Goal: Task Accomplishment & Management: Use online tool/utility

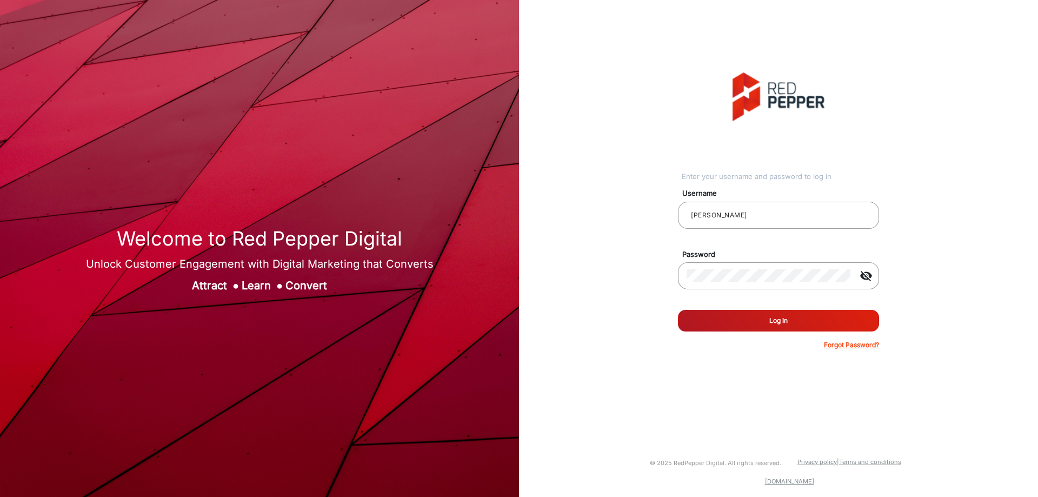
drag, startPoint x: 350, startPoint y: 284, endPoint x: 389, endPoint y: 309, distance: 46.2
click at [389, 309] on div "Welcome to Red Pepper Digital Unlock Customer Engagement with Digital Marketing…" at bounding box center [259, 248] width 519 height 497
click at [389, 309] on img at bounding box center [259, 248] width 519 height 497
click at [282, 322] on img at bounding box center [259, 248] width 519 height 497
drag, startPoint x: 101, startPoint y: 175, endPoint x: 107, endPoint y: 204, distance: 29.8
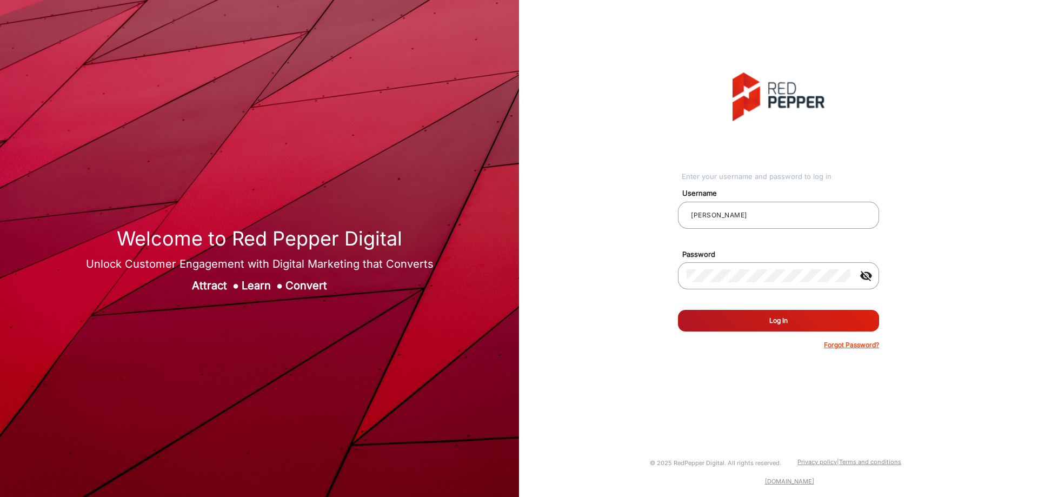
click at [101, 176] on img at bounding box center [259, 248] width 519 height 497
click at [99, 241] on h1 "Welcome to Red Pepper Digital" at bounding box center [260, 238] width 348 height 23
drag, startPoint x: 115, startPoint y: 231, endPoint x: 335, endPoint y: 278, distance: 225.1
click at [335, 278] on div "Welcome to Red Pepper Digital Unlock Customer Engagement with Digital Marketing…" at bounding box center [260, 260] width 348 height 66
click at [337, 284] on div "Attract ● Learn ● Convert" at bounding box center [260, 285] width 348 height 16
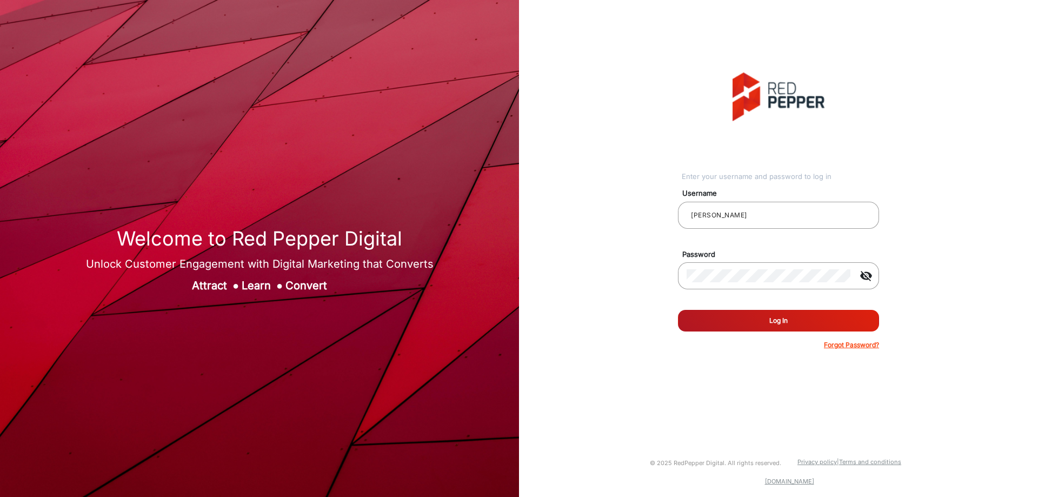
drag, startPoint x: 118, startPoint y: 230, endPoint x: 356, endPoint y: 283, distance: 243.1
click at [356, 283] on div "Welcome to Red Pepper Digital Unlock Customer Engagement with Digital Marketing…" at bounding box center [260, 260] width 348 height 66
click at [549, 145] on div "Enter your username and password to log in Username [PERSON_NAME] Password visi…" at bounding box center [778, 211] width 535 height 422
drag, startPoint x: 848, startPoint y: 104, endPoint x: 595, endPoint y: 108, distance: 253.0
click at [573, 141] on div "Enter your username and password to log in Username [PERSON_NAME] Password visi…" at bounding box center [778, 211] width 535 height 422
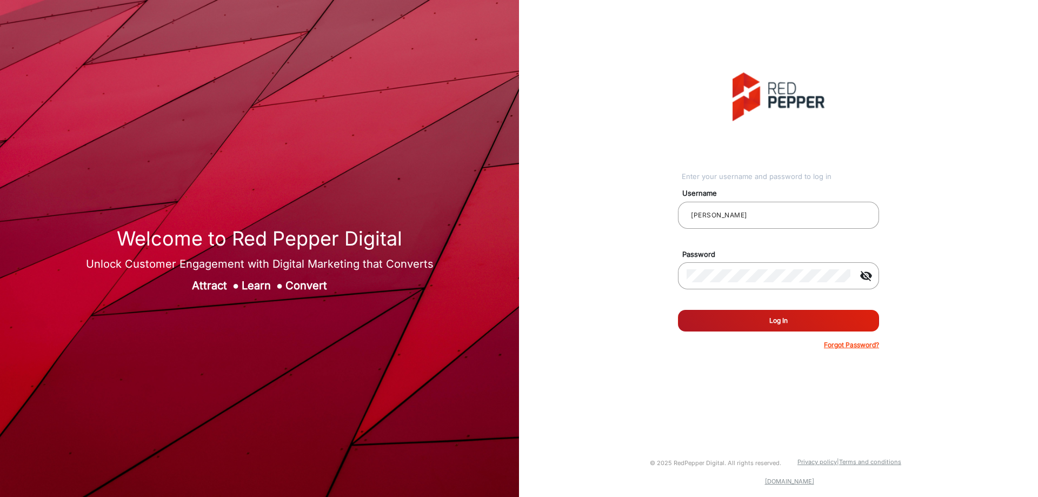
click at [596, 106] on div "Enter your username and password to log in Username [PERSON_NAME] Password visi…" at bounding box center [778, 211] width 535 height 422
click at [774, 322] on button "Log In" at bounding box center [778, 321] width 201 height 22
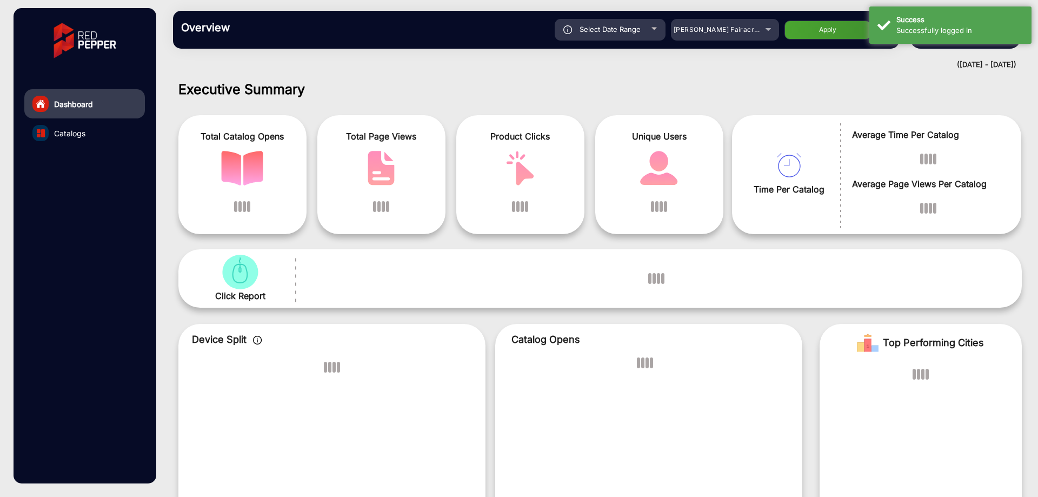
scroll to position [8, 0]
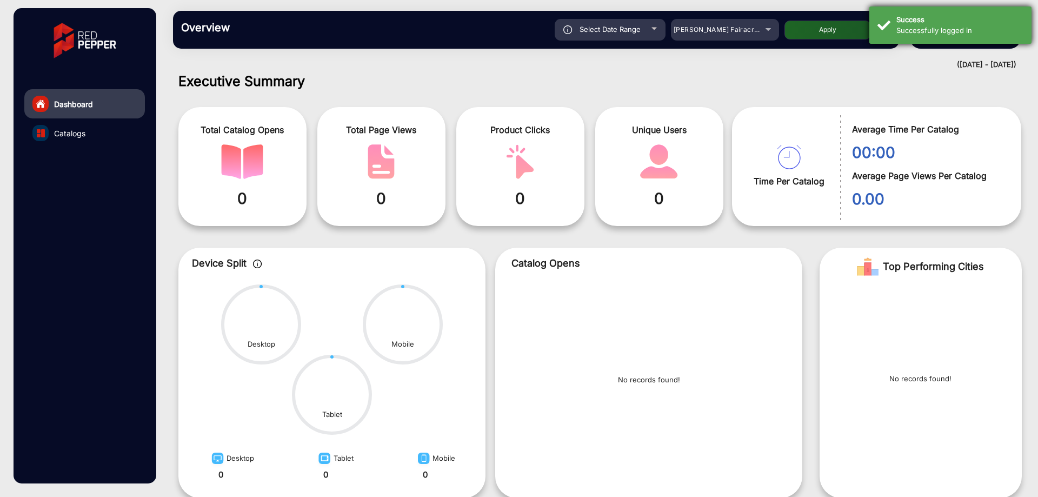
click at [974, 24] on div "Success" at bounding box center [959, 20] width 127 height 11
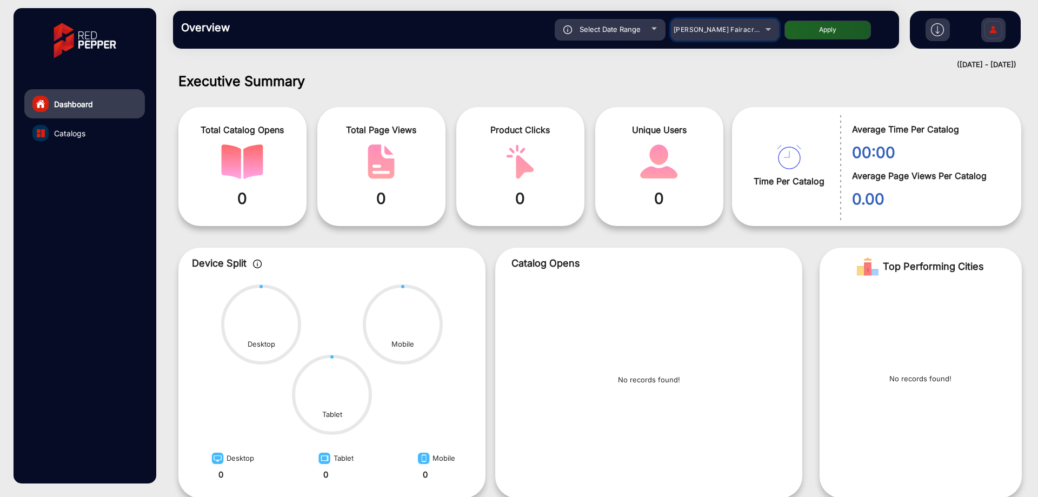
click at [762, 22] on mat-select "[PERSON_NAME] Fairacre Farms" at bounding box center [725, 30] width 108 height 22
click at [758, 30] on div "[PERSON_NAME] Fairacre Farms" at bounding box center [717, 29] width 86 height 13
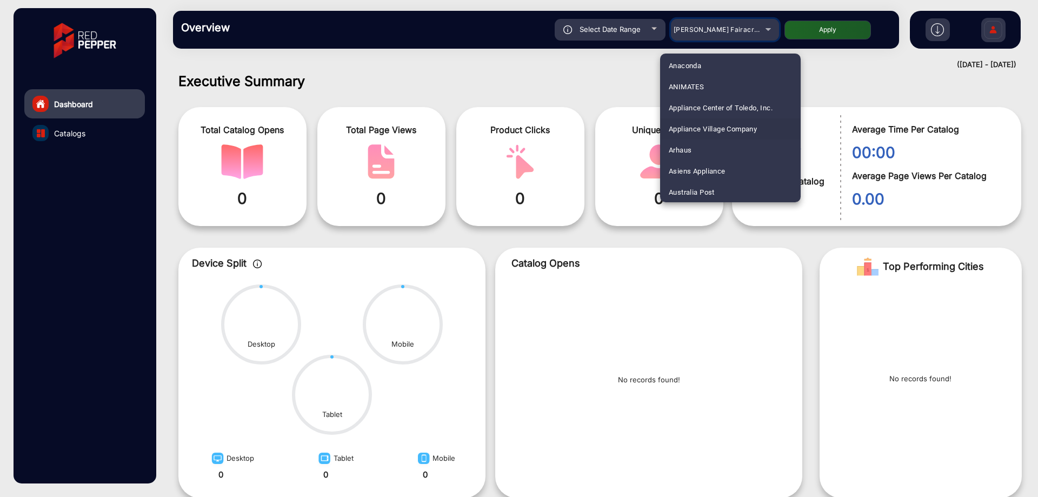
scroll to position [0, 0]
click at [726, 165] on mat-option "Anaconda" at bounding box center [730, 173] width 141 height 21
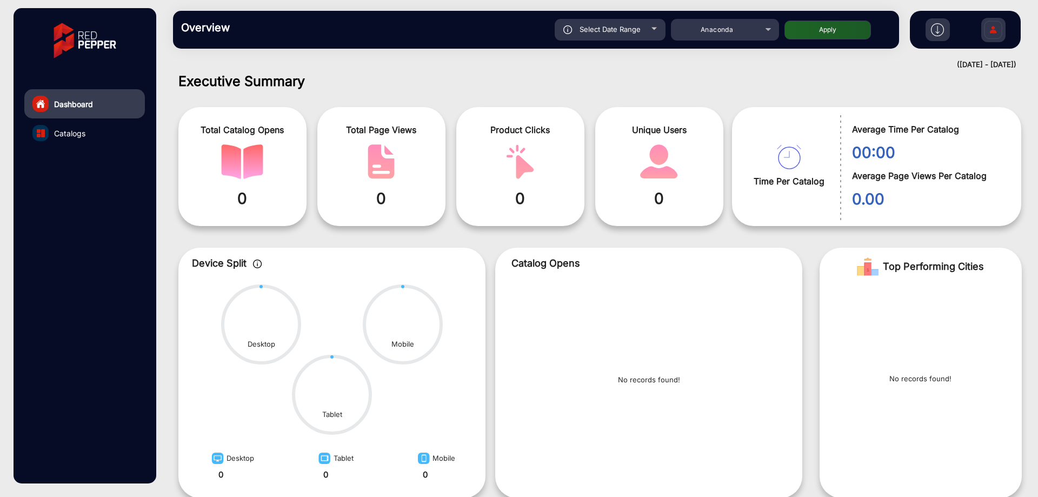
drag, startPoint x: 783, startPoint y: 44, endPoint x: 805, endPoint y: 26, distance: 28.4
click at [805, 26] on button "Apply" at bounding box center [827, 30] width 86 height 19
type input "[DATE]"
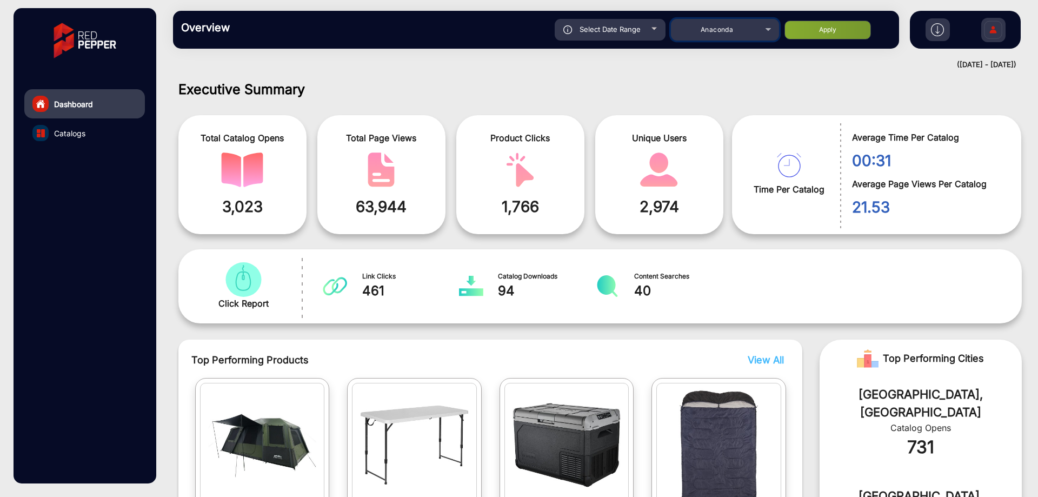
click at [710, 27] on span "Anaconda" at bounding box center [717, 29] width 32 height 8
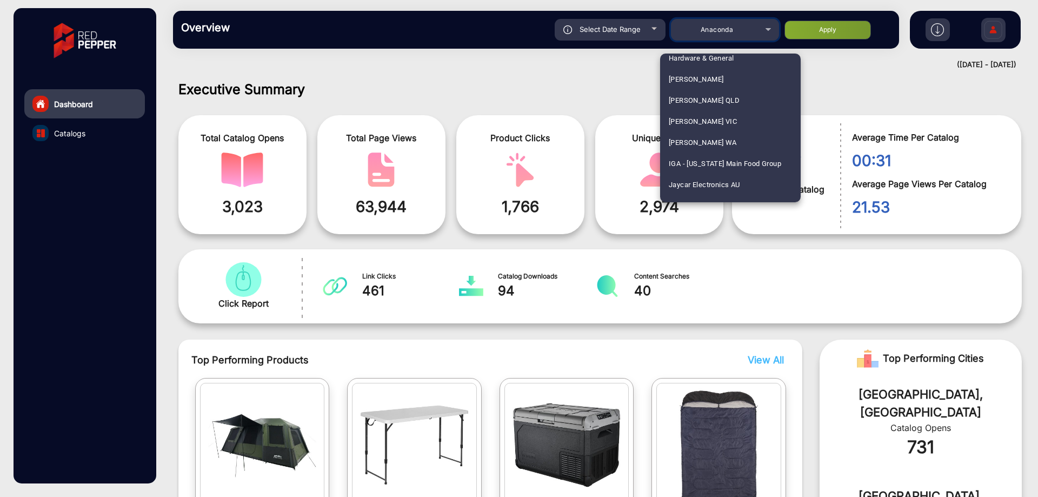
scroll to position [1622, 0]
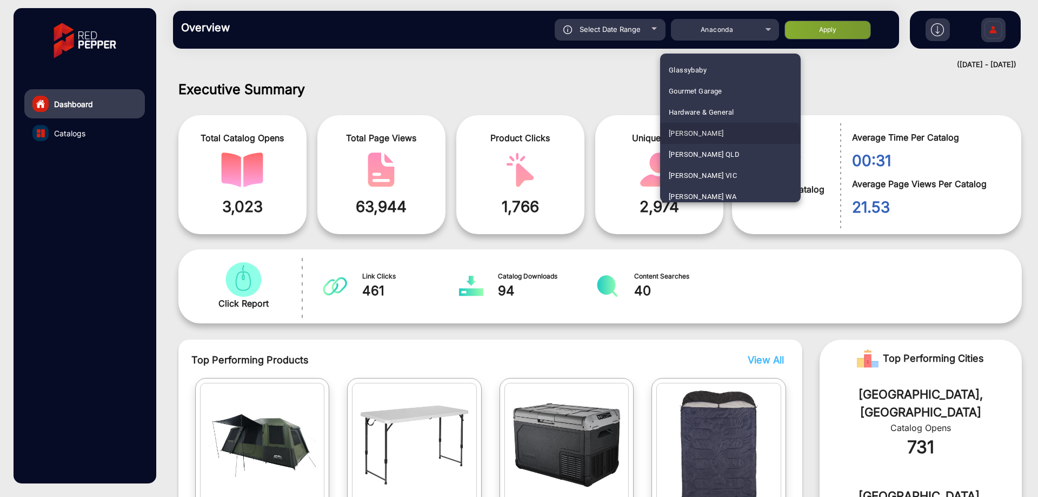
click at [727, 139] on mat-option "[PERSON_NAME]" at bounding box center [730, 133] width 141 height 21
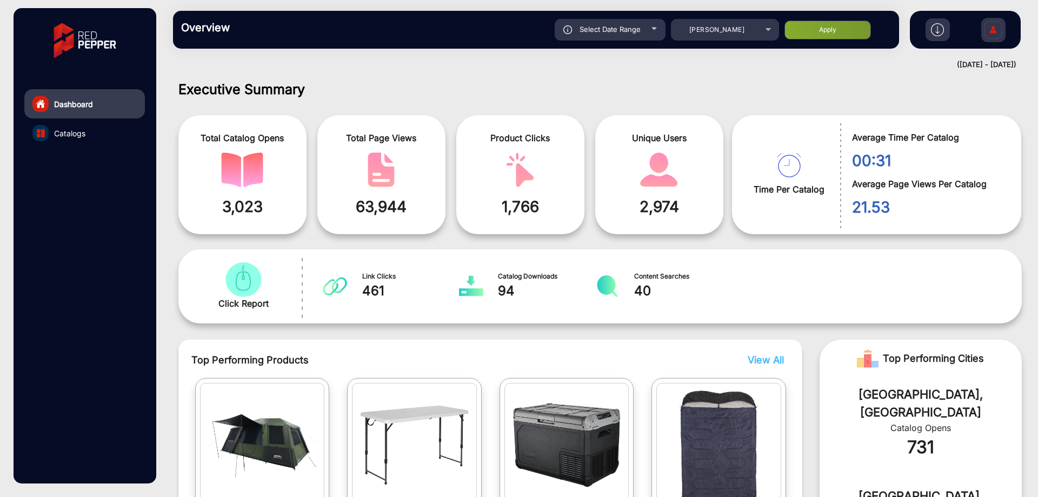
click at [819, 35] on button "Apply" at bounding box center [827, 30] width 86 height 19
type input "[DATE]"
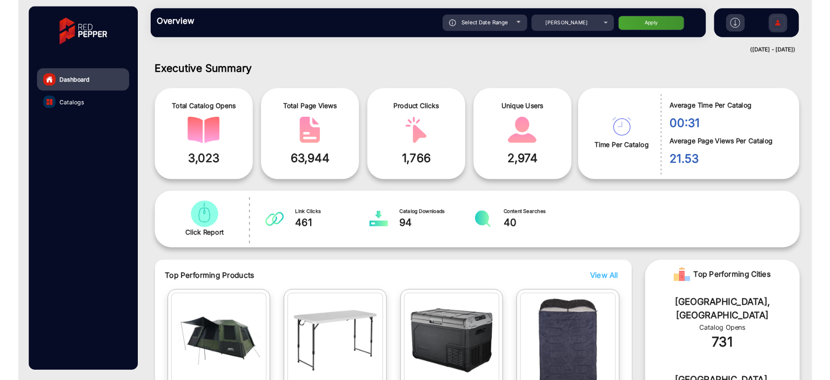
scroll to position [8, 0]
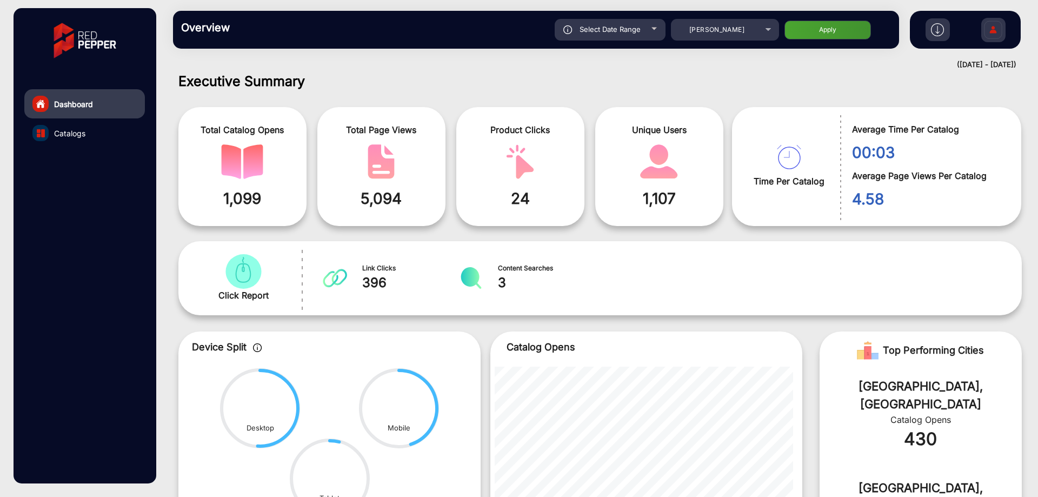
drag, startPoint x: 442, startPoint y: 280, endPoint x: 507, endPoint y: 285, distance: 65.6
click at [507, 285] on span "3" at bounding box center [547, 282] width 98 height 19
drag, startPoint x: 512, startPoint y: 286, endPoint x: 228, endPoint y: 261, distance: 285.4
click at [228, 261] on div "Click Report Link Clicks 396 Content Searches 3" at bounding box center [599, 278] width 843 height 74
click at [547, 299] on div "Click Report Link Clicks 396 Content Searches 3" at bounding box center [599, 278] width 843 height 74
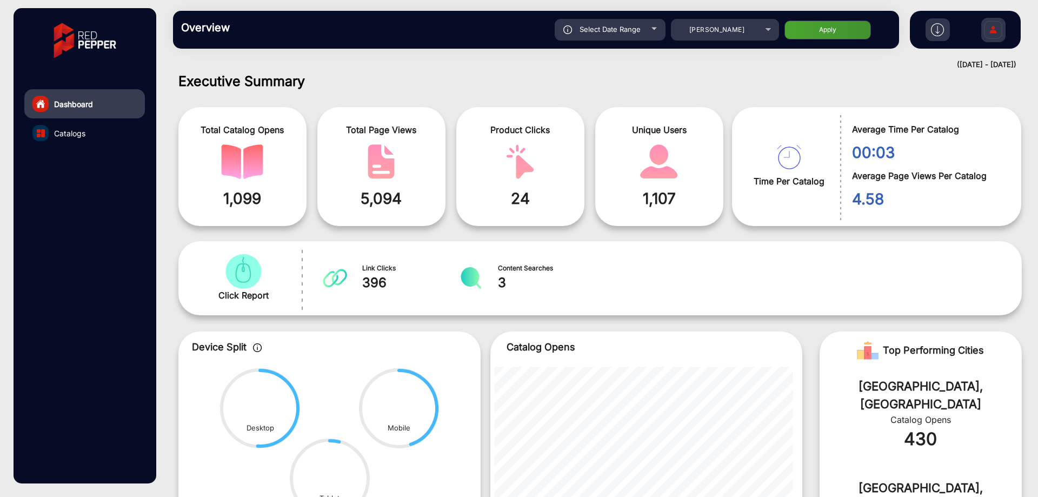
drag, startPoint x: 222, startPoint y: 232, endPoint x: 234, endPoint y: 279, distance: 48.4
click at [234, 279] on div "Executive Summary Total Catalog Opens 1,099 Total Page Views 5,094 Product Clic…" at bounding box center [599, 327] width 859 height 509
drag, startPoint x: 205, startPoint y: 237, endPoint x: 538, endPoint y: 278, distance: 335.6
click at [538, 278] on div "Executive Summary Total Catalog Opens 1,099 Total Page Views 5,094 Product Clic…" at bounding box center [599, 327] width 859 height 509
click at [535, 282] on span "3" at bounding box center [547, 282] width 98 height 19
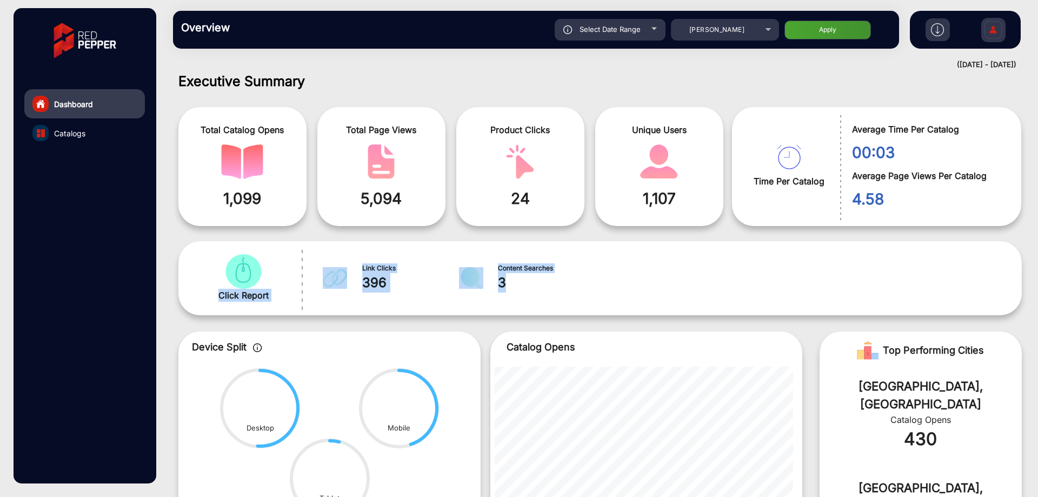
drag, startPoint x: 526, startPoint y: 289, endPoint x: 204, endPoint y: 256, distance: 323.3
click at [204, 256] on div "Click Report Link Clicks 396 Content Searches 3" at bounding box center [599, 278] width 843 height 74
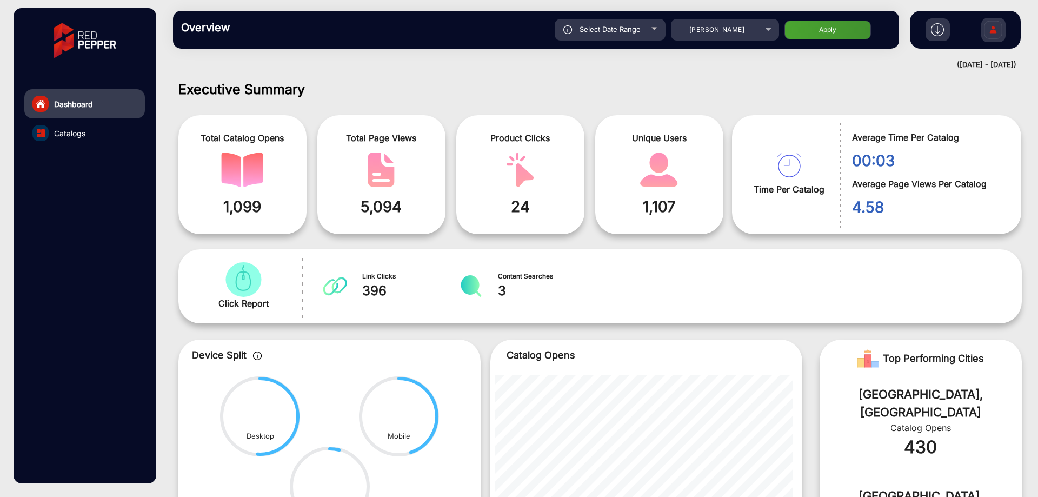
scroll to position [8, 0]
